Goal: Task Accomplishment & Management: Use online tool/utility

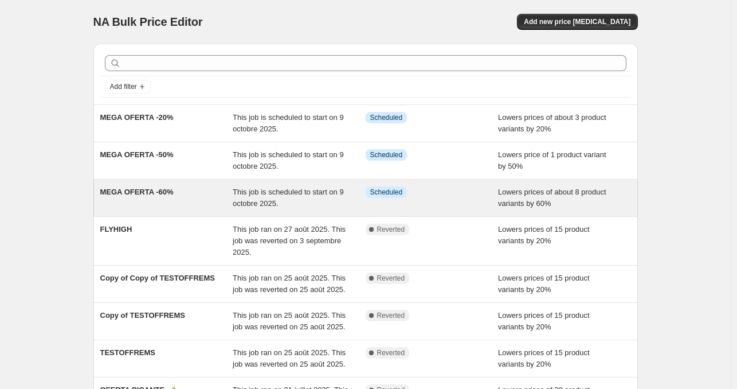
click at [296, 202] on div "This job is scheduled to start on 9 octobre 2025." at bounding box center [299, 197] width 133 height 23
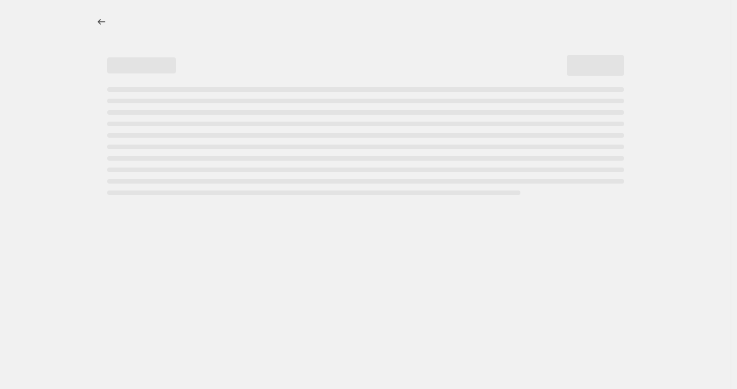
select select "percentage"
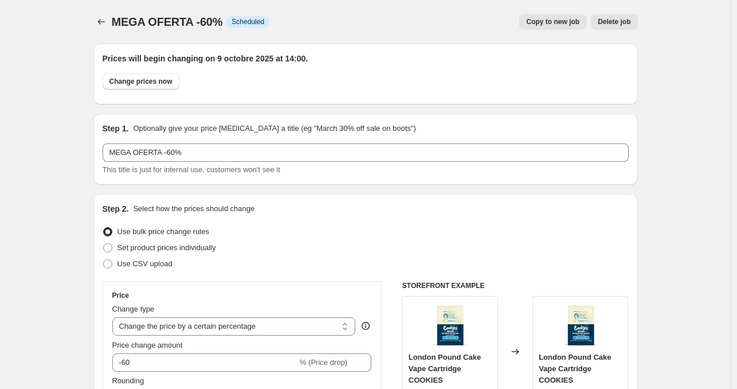
click at [563, 23] on span "Copy to new job" at bounding box center [552, 21] width 53 height 9
select select "percentage"
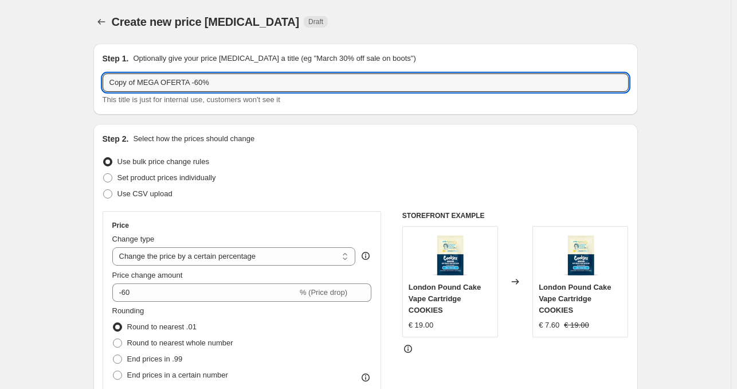
drag, startPoint x: 142, startPoint y: 85, endPoint x: 57, endPoint y: 80, distance: 84.4
click at [169, 89] on input "MEGA OFERTA -60%" at bounding box center [366, 82] width 526 height 18
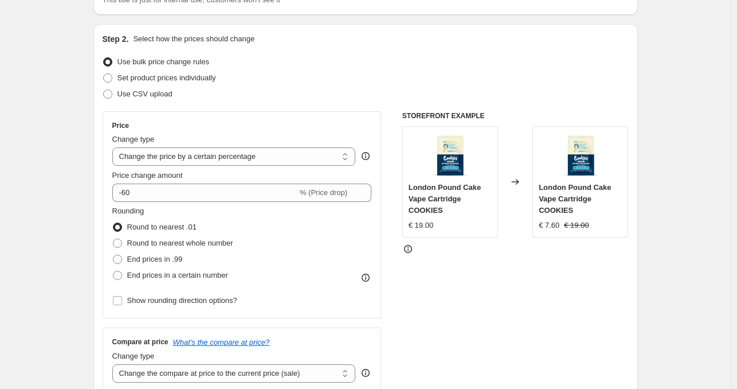
scroll to position [115, 0]
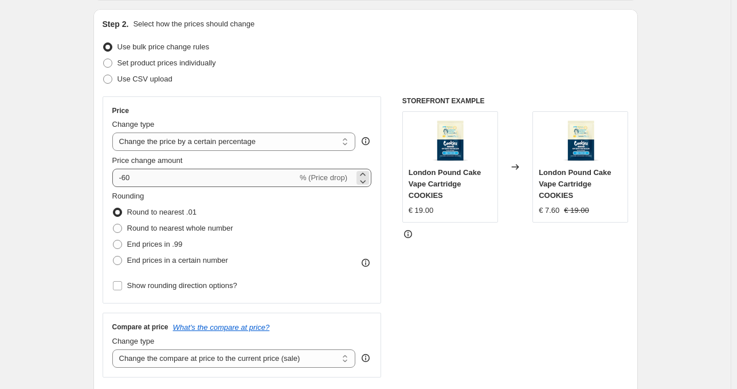
type input "MEGA OFERTA -30%"
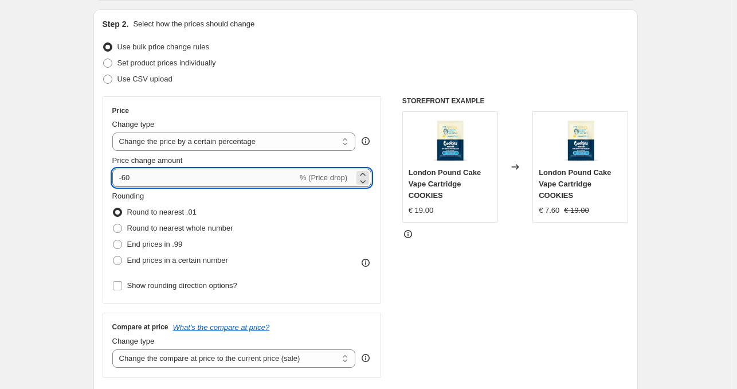
click at [128, 179] on input "-60" at bounding box center [204, 178] width 185 height 18
type input "-30"
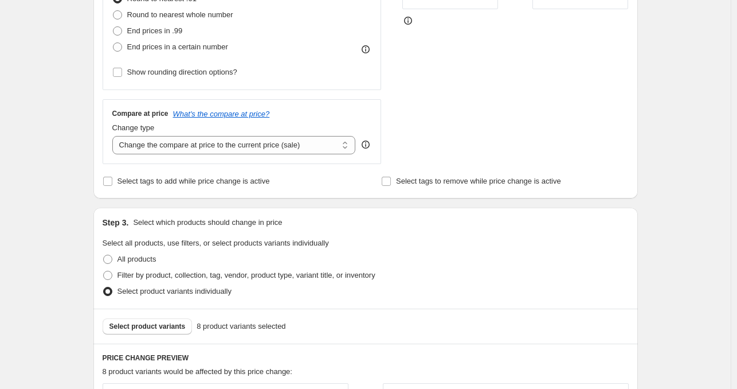
scroll to position [459, 0]
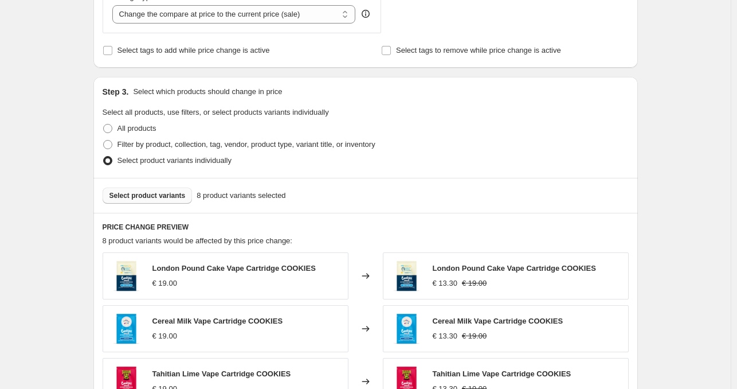
click at [161, 195] on span "Select product variants" at bounding box center [147, 195] width 76 height 9
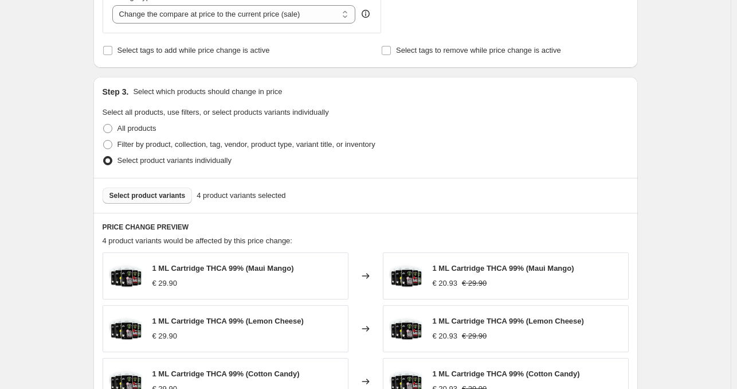
click at [174, 197] on span "Select product variants" at bounding box center [147, 195] width 76 height 9
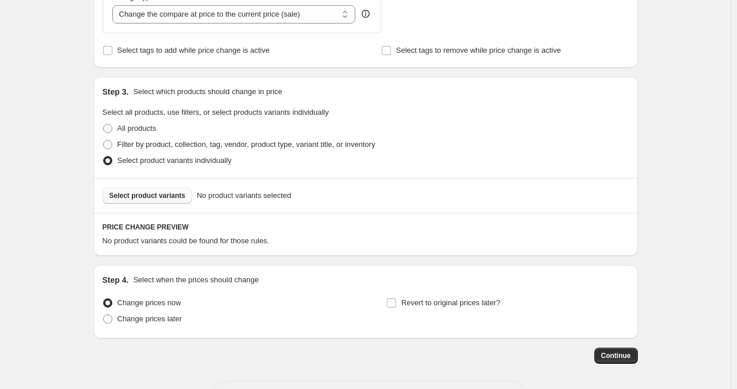
click at [167, 191] on span "Select product variants" at bounding box center [147, 195] width 76 height 9
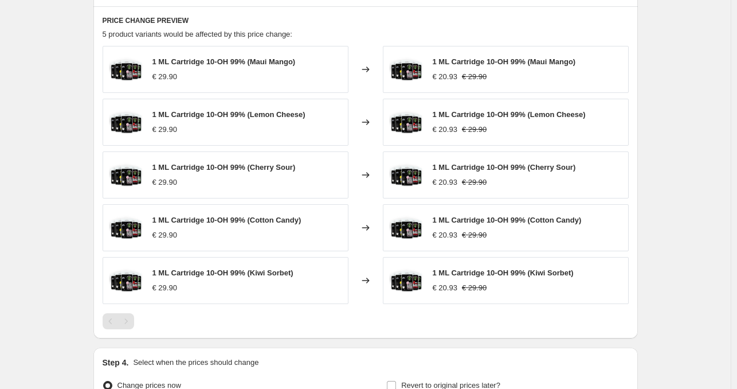
scroll to position [791, 0]
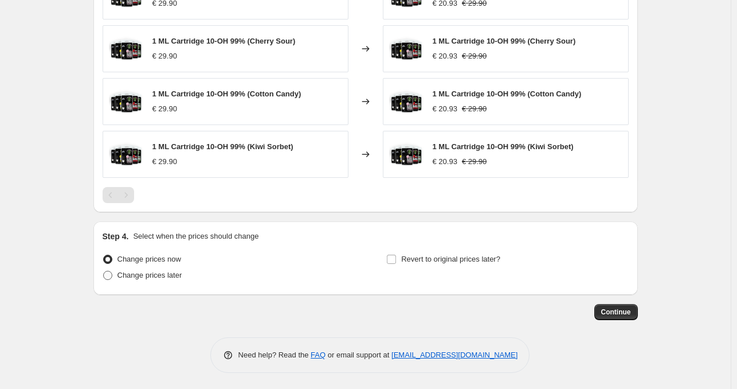
click at [170, 277] on span "Change prices later" at bounding box center [150, 275] width 65 height 9
click at [104, 271] on input "Change prices later" at bounding box center [103, 271] width 1 height 1
radio input "true"
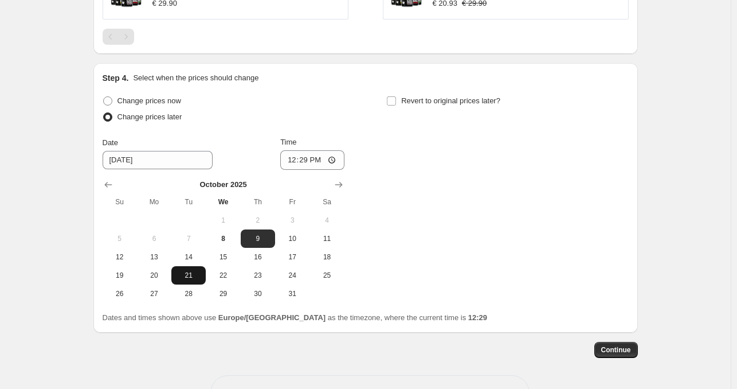
scroll to position [963, 0]
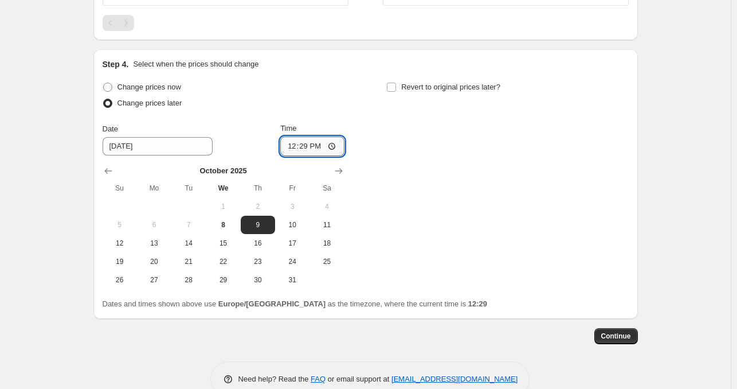
click at [307, 146] on input "12:29" at bounding box center [312, 145] width 64 height 19
click at [338, 145] on input "12:29" at bounding box center [312, 145] width 64 height 19
type input "14:00"
click at [489, 222] on div "Change prices now Change prices later Date 10/9/2025 Time 14:00 October 2025 Su…" at bounding box center [366, 184] width 526 height 210
click at [610, 333] on span "Continue" at bounding box center [616, 335] width 30 height 9
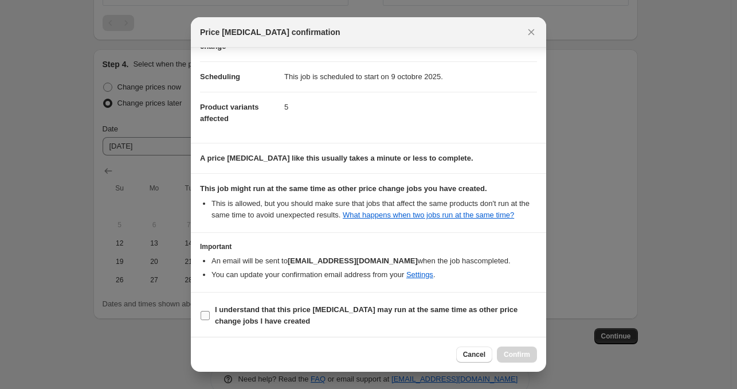
click at [271, 312] on b "I understand that this price change job may run at the same time as other price…" at bounding box center [366, 315] width 303 height 20
click at [210, 312] on input "I understand that this price change job may run at the same time as other price…" at bounding box center [205, 315] width 9 height 9
checkbox input "true"
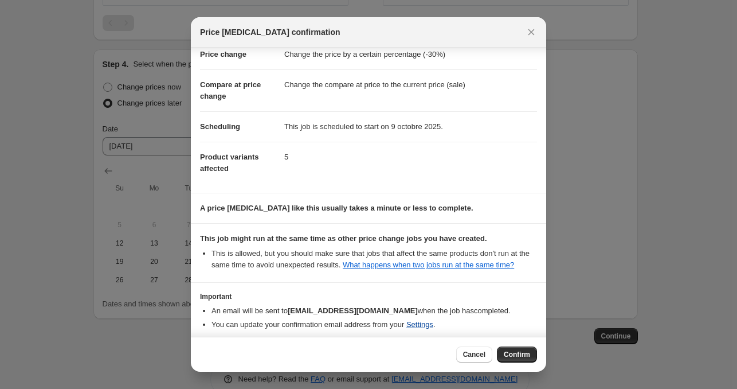
scroll to position [79, 0]
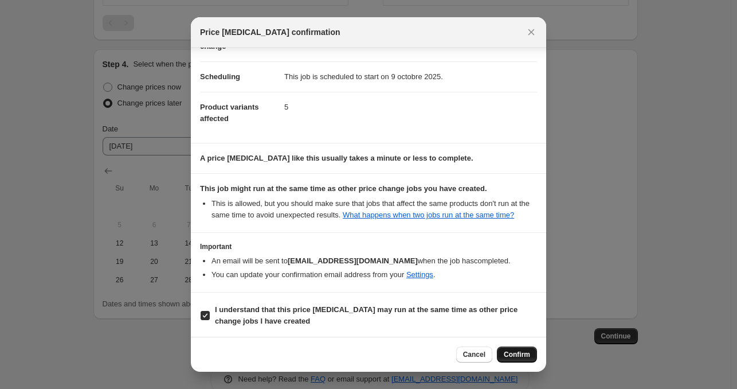
click at [522, 356] on span "Confirm" at bounding box center [517, 354] width 26 height 9
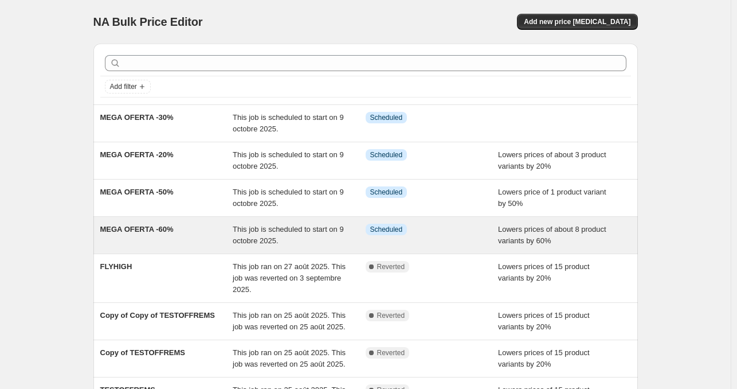
click at [255, 231] on span "This job is scheduled to start on 9 octobre 2025." at bounding box center [288, 235] width 111 height 20
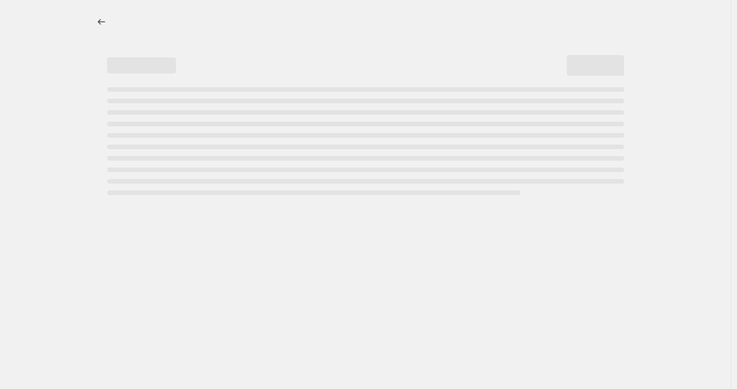
select select "percentage"
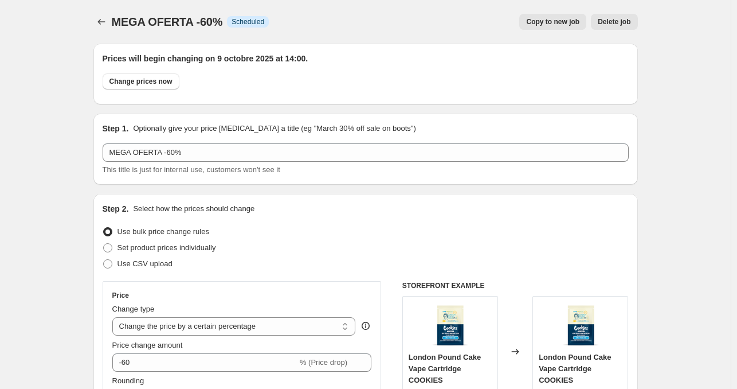
click at [621, 28] on button "Delete job" at bounding box center [614, 22] width 46 height 16
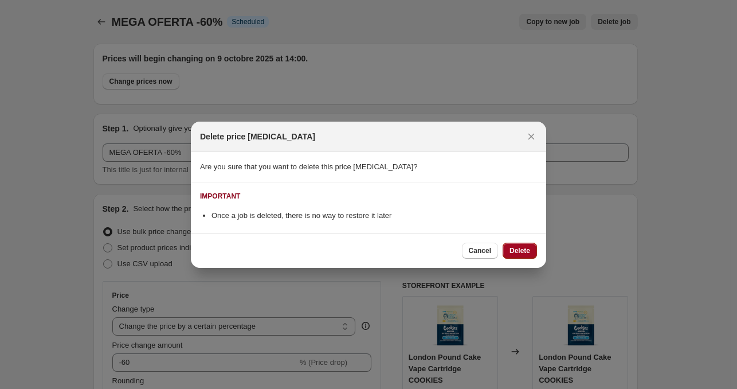
click at [529, 254] on span "Delete" at bounding box center [520, 250] width 21 height 9
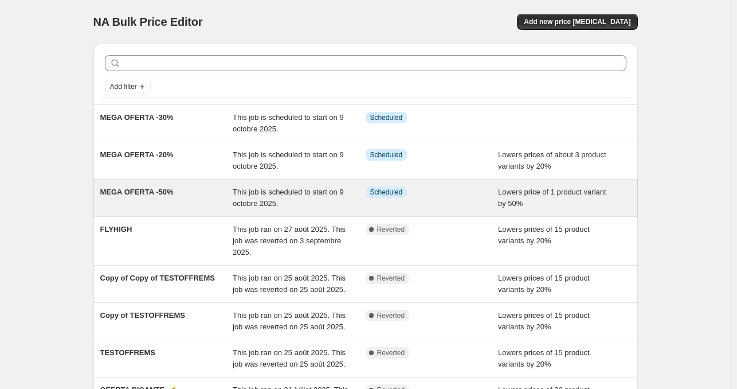
click at [266, 190] on span "This job is scheduled to start on 9 octobre 2025." at bounding box center [288, 197] width 111 height 20
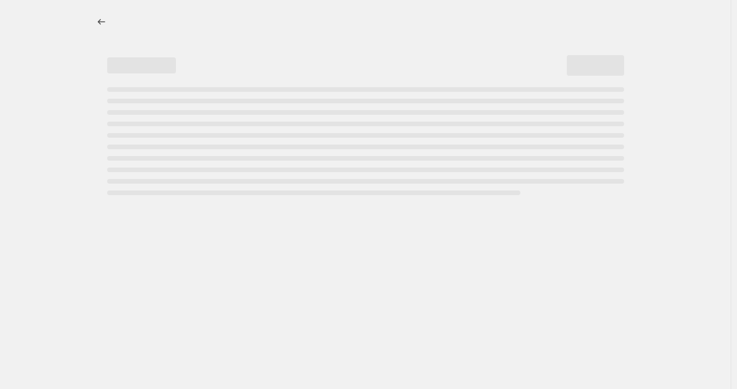
select select "percentage"
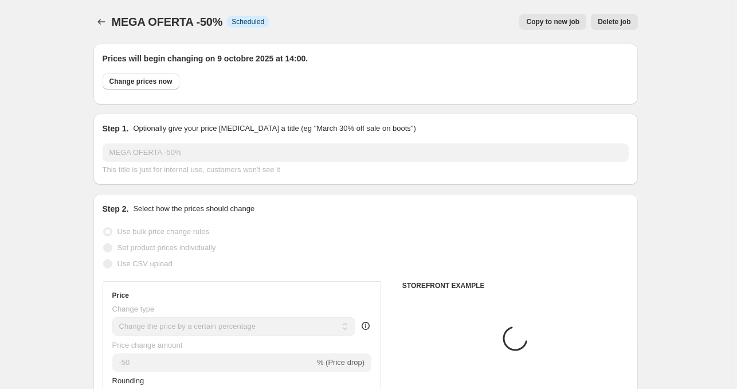
click at [625, 20] on span "Delete job" at bounding box center [614, 21] width 33 height 9
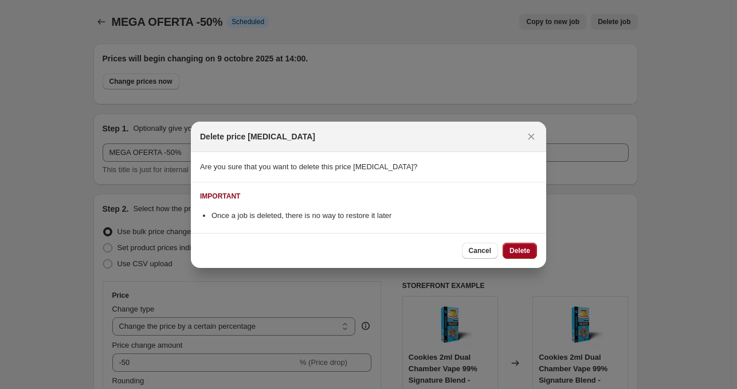
click at [527, 250] on span "Delete" at bounding box center [520, 250] width 21 height 9
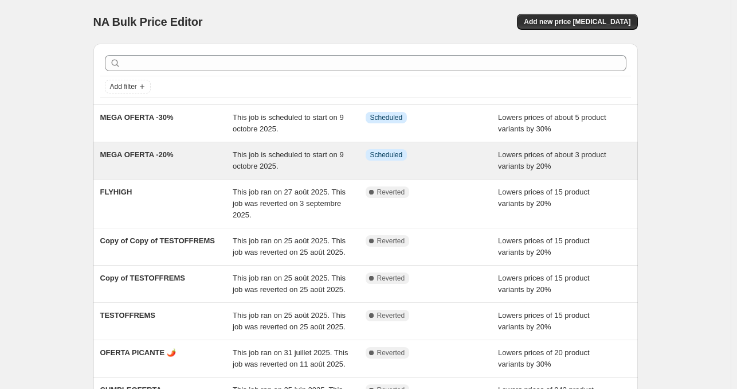
click at [277, 155] on span "This job is scheduled to start on 9 octobre 2025." at bounding box center [288, 160] width 111 height 20
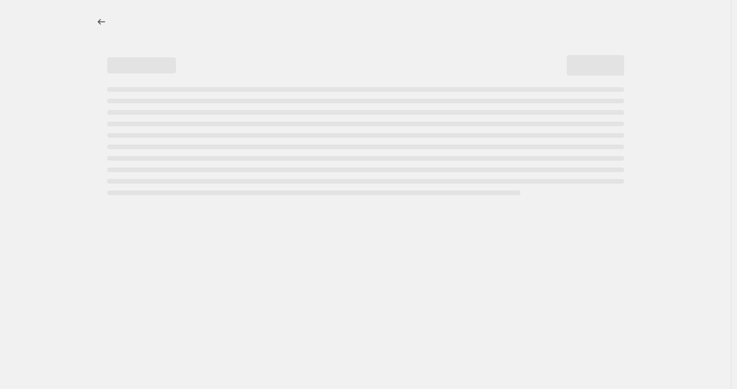
select select "percentage"
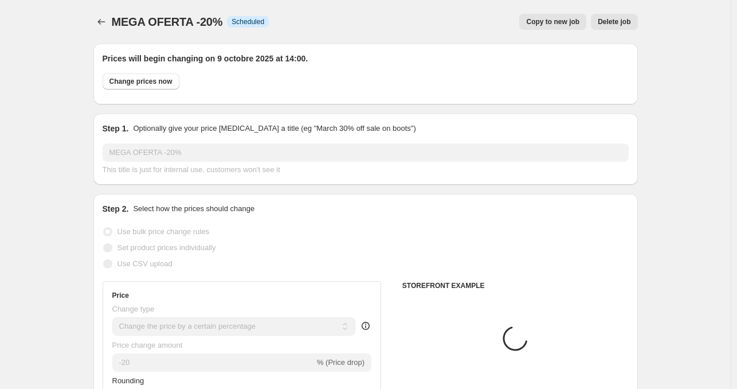
click at [630, 21] on span "Delete job" at bounding box center [614, 21] width 33 height 9
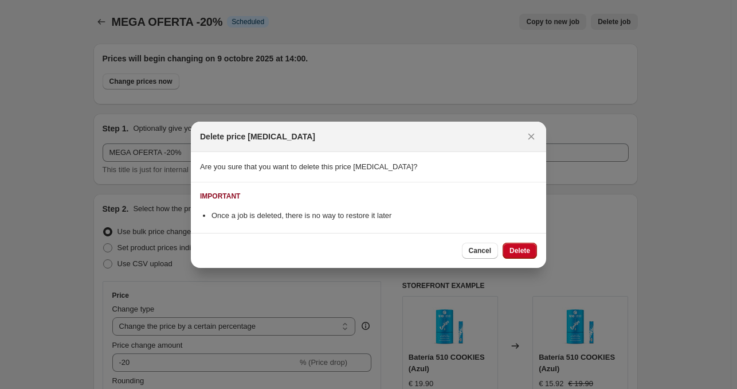
click at [527, 254] on button "Delete" at bounding box center [520, 250] width 34 height 16
